Goal: Task Accomplishment & Management: Use online tool/utility

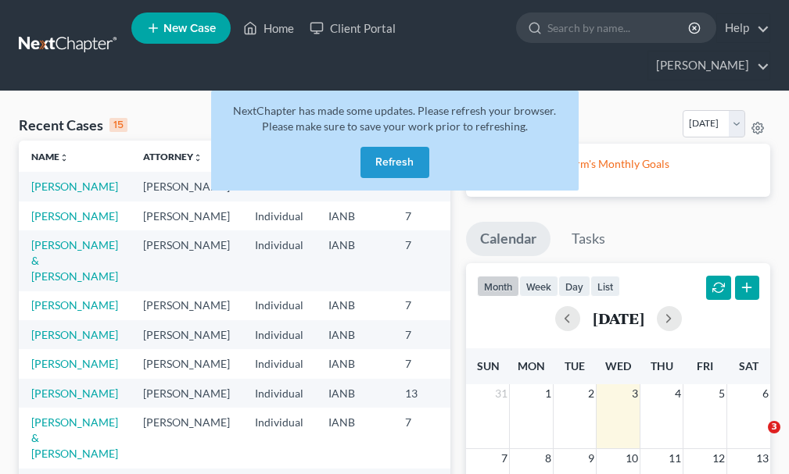
click at [381, 147] on button "Refresh" at bounding box center [394, 162] width 69 height 31
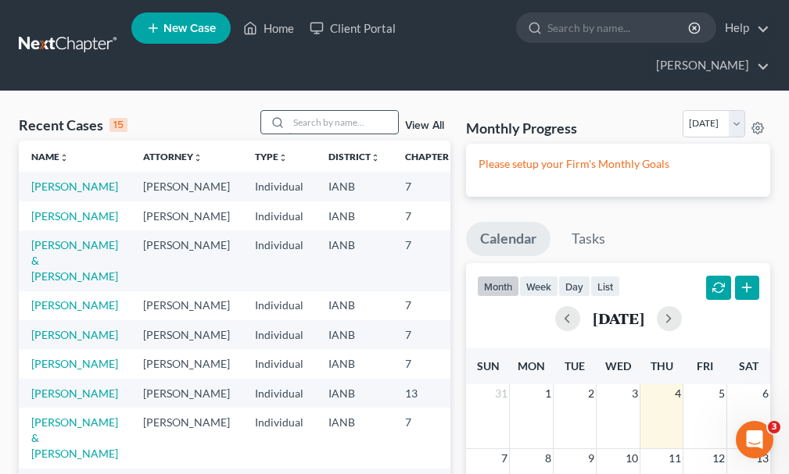
click at [320, 111] on input "search" at bounding box center [342, 122] width 109 height 23
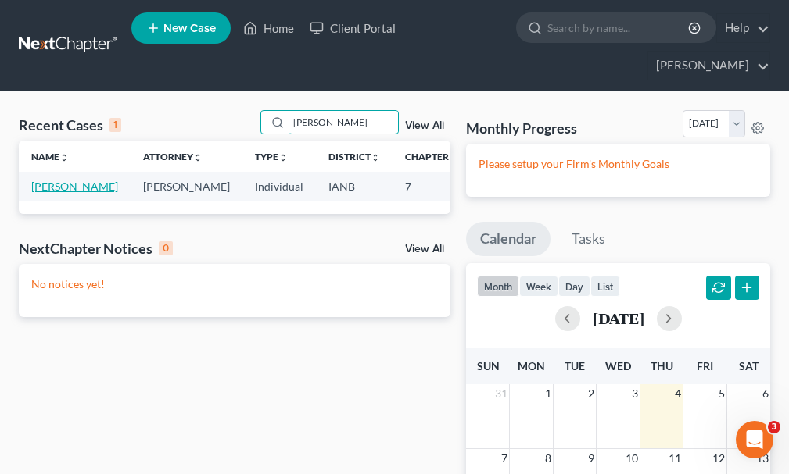
type input "stout"
click at [45, 180] on link "[PERSON_NAME]" at bounding box center [74, 186] width 87 height 13
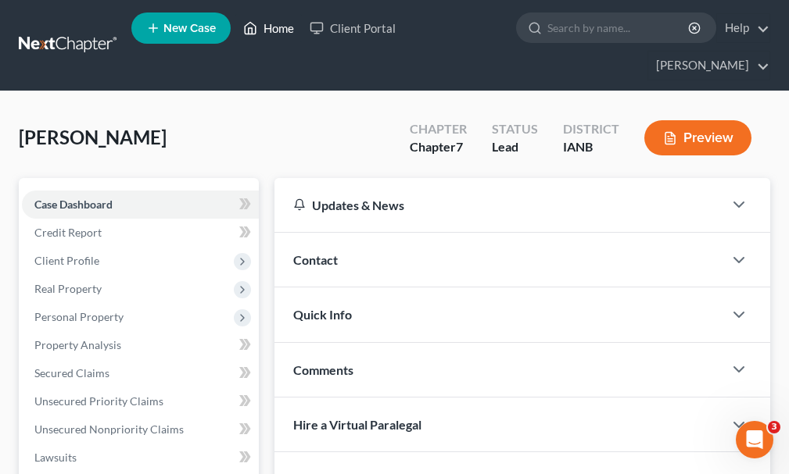
click at [277, 30] on link "Home" at bounding box center [268, 28] width 66 height 28
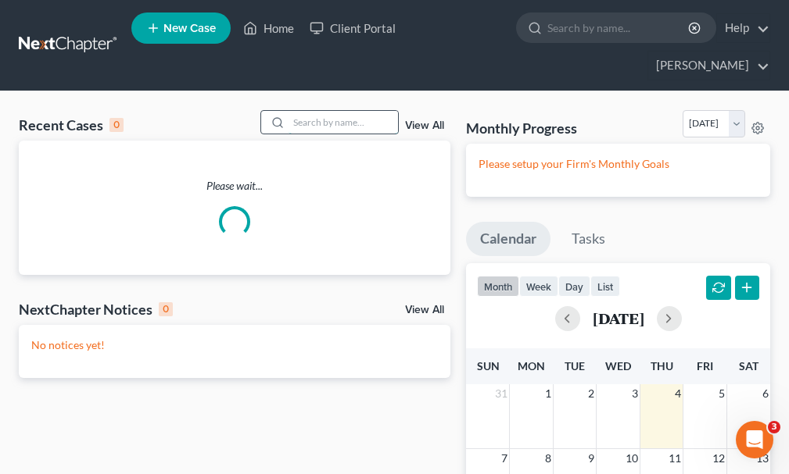
click at [319, 111] on input "search" at bounding box center [342, 122] width 109 height 23
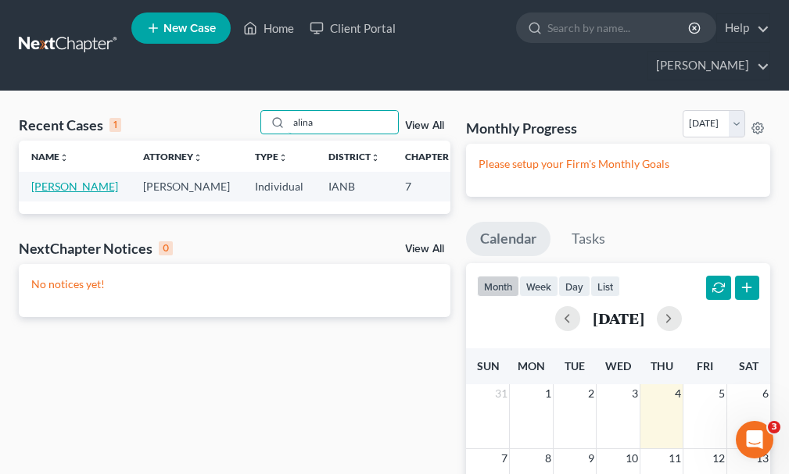
type input "alina"
click at [49, 180] on link "[PERSON_NAME]" at bounding box center [74, 186] width 87 height 13
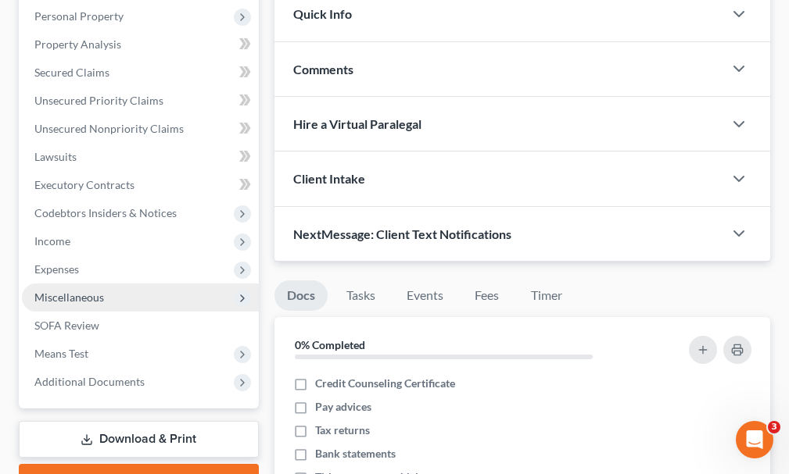
scroll to position [469, 0]
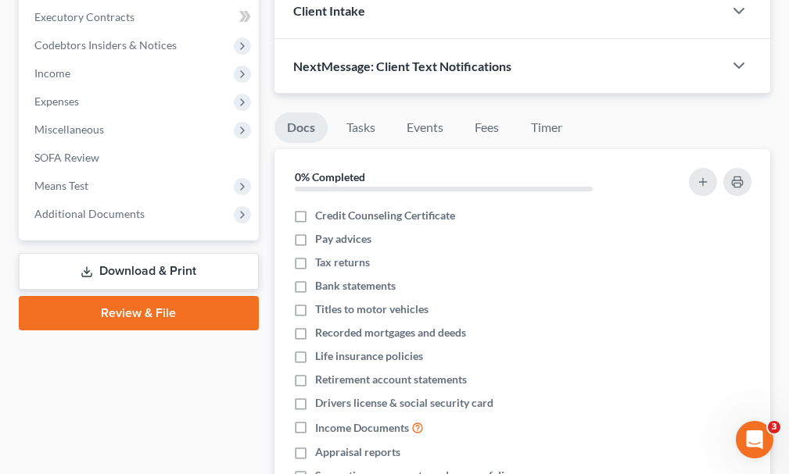
click at [128, 253] on link "Download & Print" at bounding box center [139, 271] width 240 height 37
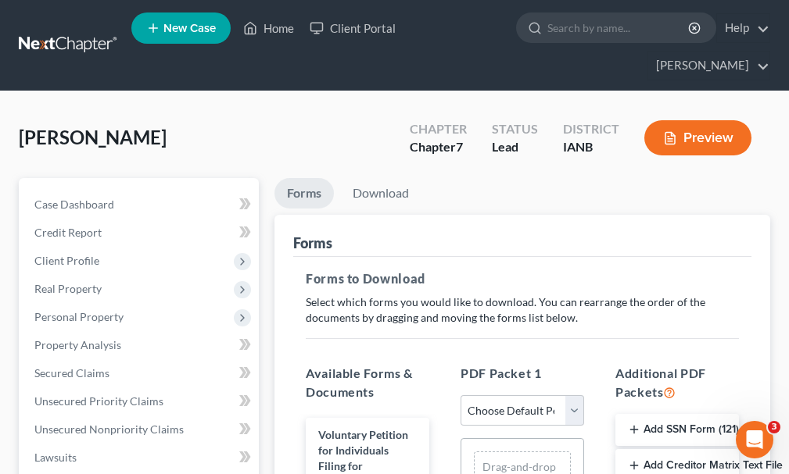
click at [670, 449] on button "Add Creditor Matrix Text File" at bounding box center [676, 465] width 123 height 33
click at [384, 178] on link "Download" at bounding box center [380, 193] width 81 height 30
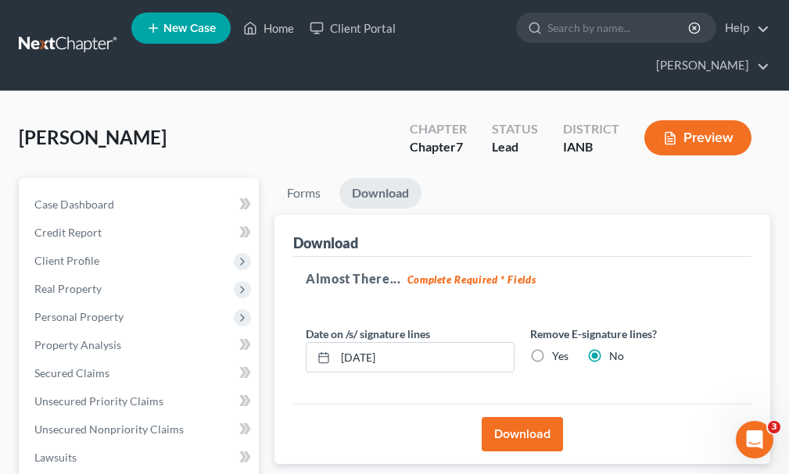
click at [506, 417] on button "Download" at bounding box center [521, 434] width 81 height 34
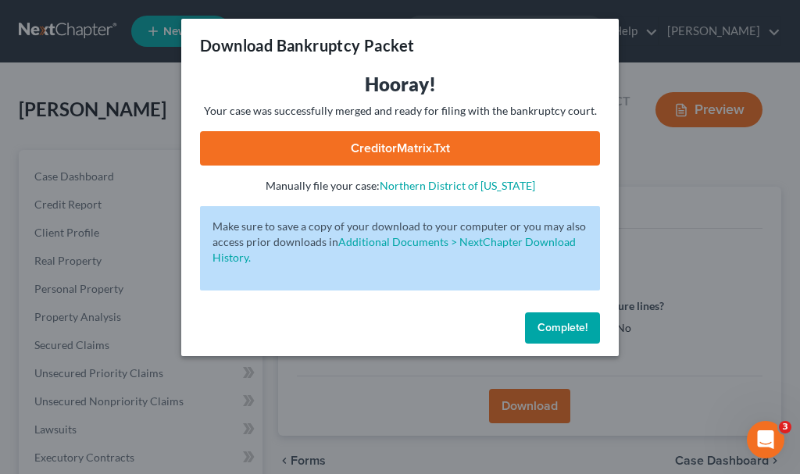
click at [313, 152] on link "CreditorMatrix.txt" at bounding box center [400, 148] width 400 height 34
click at [550, 324] on span "Complete!" at bounding box center [563, 327] width 50 height 13
